Goal: Find specific page/section: Find specific page/section

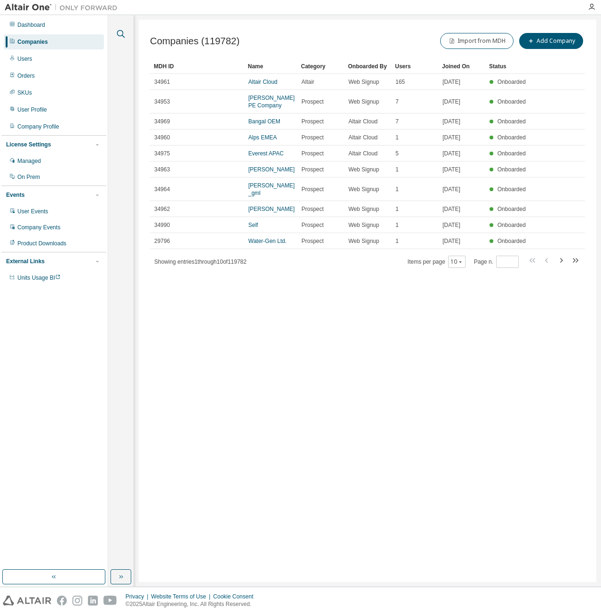
click at [117, 30] on icon "button" at bounding box center [120, 33] width 11 height 11
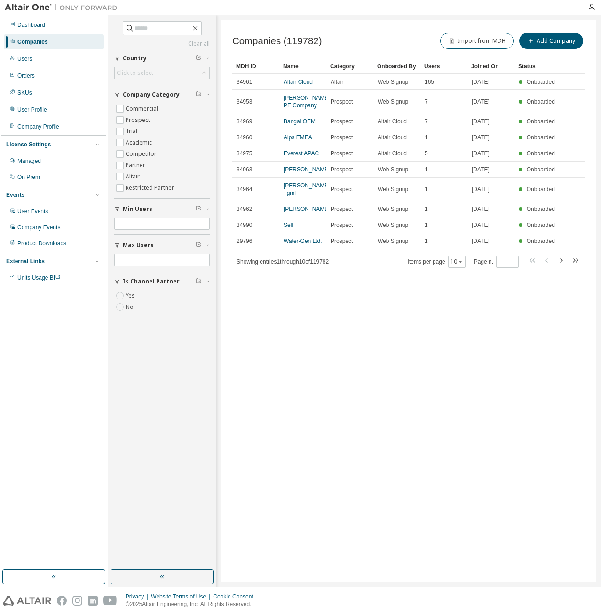
click at [152, 35] on div "Clear all Is Channel Partner Yes No Max Users Min Users Company Category Commer…" at bounding box center [162, 169] width 96 height 296
click at [160, 30] on input "text" at bounding box center [163, 28] width 56 height 9
type input "****"
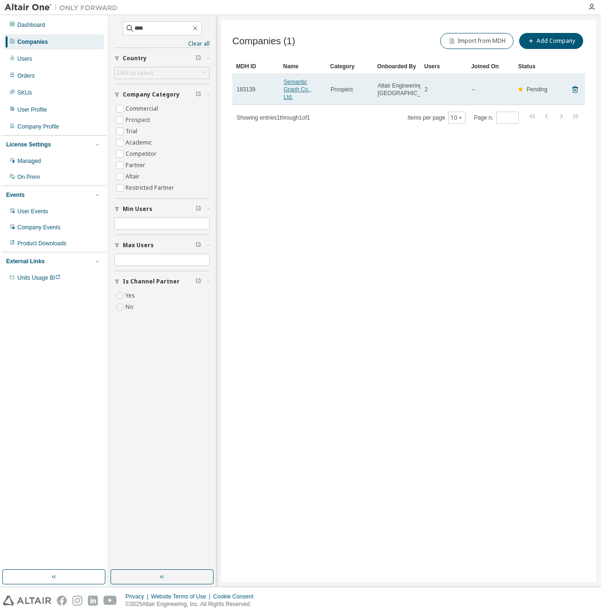
click at [286, 92] on link "Semantic Graph Co., Ltd." at bounding box center [298, 90] width 28 height 22
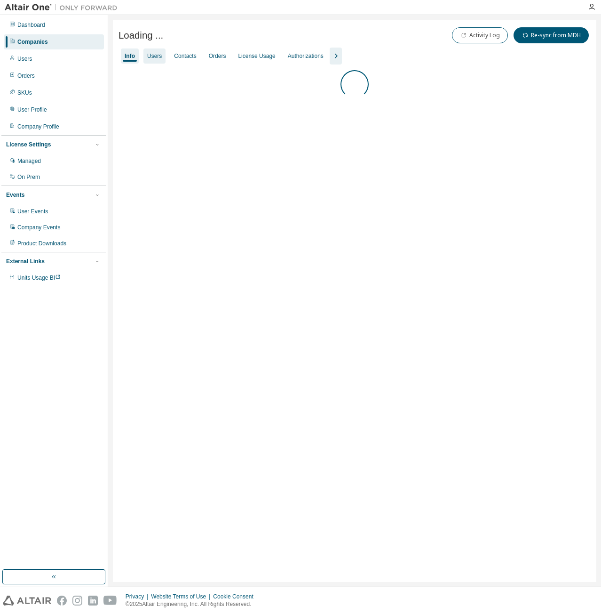
click at [152, 55] on div "Users" at bounding box center [154, 56] width 15 height 8
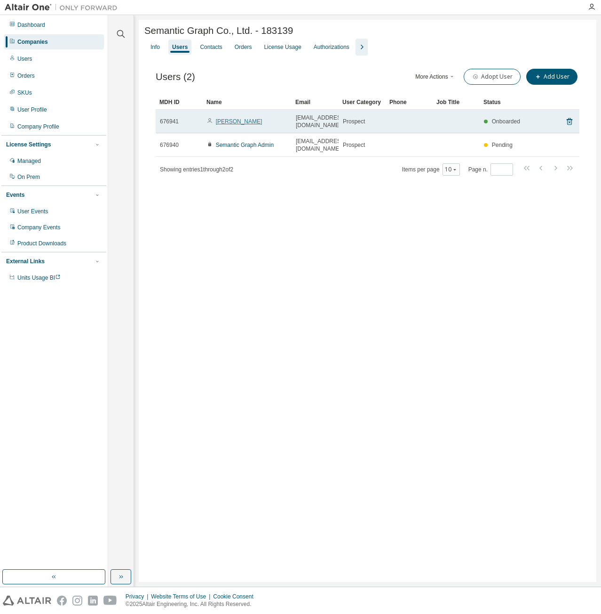
click at [236, 120] on link "[PERSON_NAME]" at bounding box center [239, 121] width 47 height 7
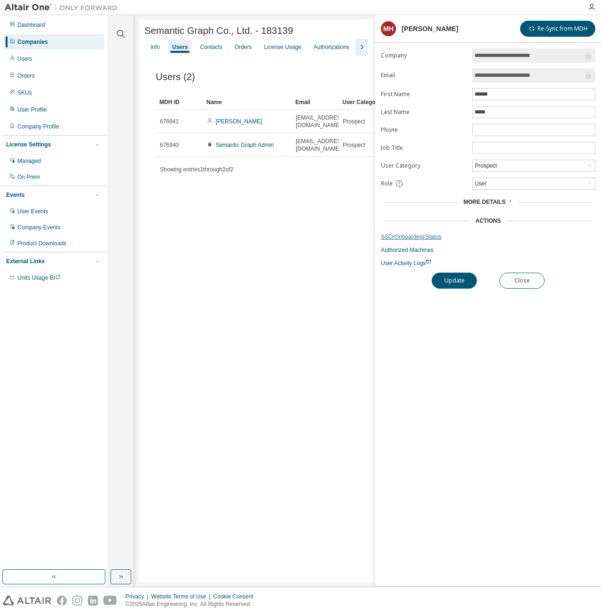
click at [428, 234] on link "SSO/Onboarding Status" at bounding box center [488, 237] width 215 height 8
click at [520, 281] on button "Close" at bounding box center [522, 280] width 45 height 16
